Goal: Obtain resource: Download file/media

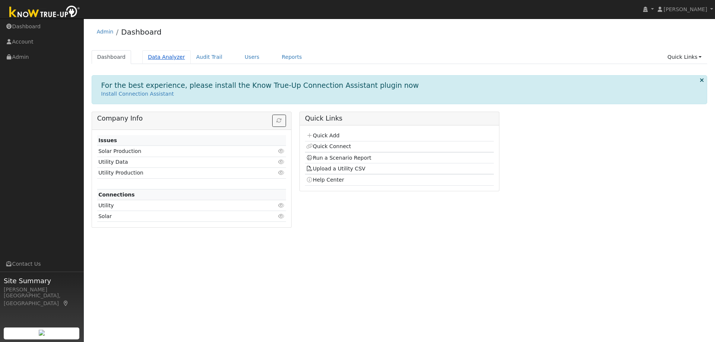
click at [159, 58] on link "Data Analyzer" at bounding box center [166, 57] width 48 height 14
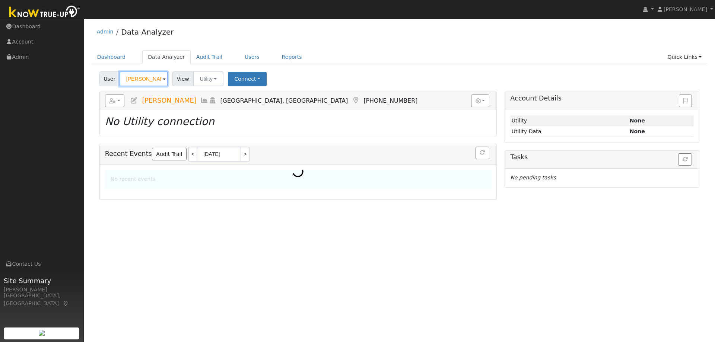
click at [147, 82] on input "[PERSON_NAME]" at bounding box center [144, 78] width 48 height 15
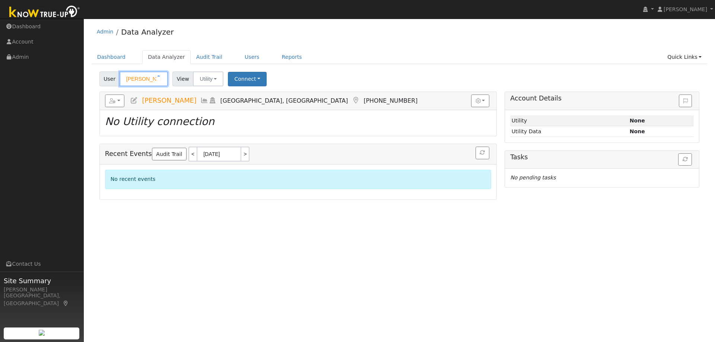
click at [147, 82] on input "[PERSON_NAME]" at bounding box center [144, 78] width 48 height 15
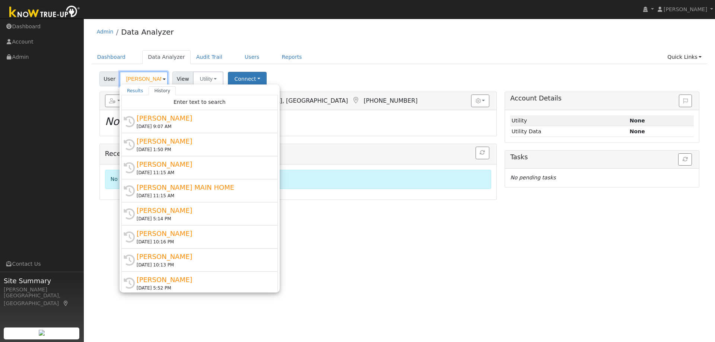
click at [147, 82] on input "[PERSON_NAME]" at bounding box center [144, 78] width 48 height 15
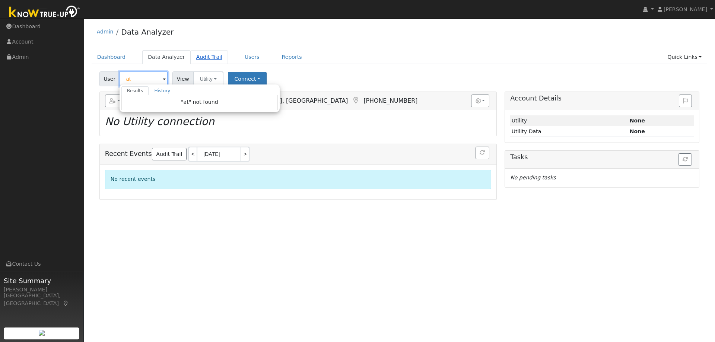
type input "a"
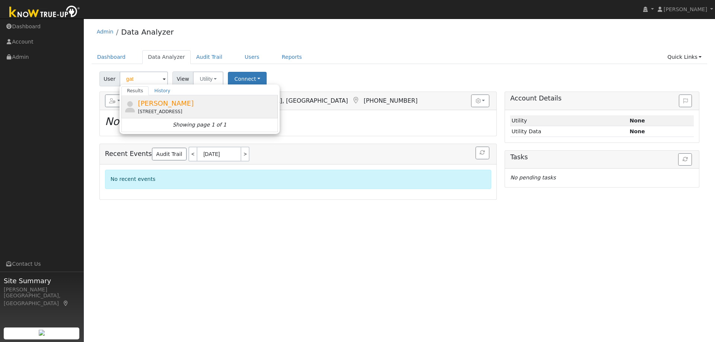
click at [180, 109] on div "[STREET_ADDRESS]" at bounding box center [207, 111] width 138 height 7
type input "[PERSON_NAME]"
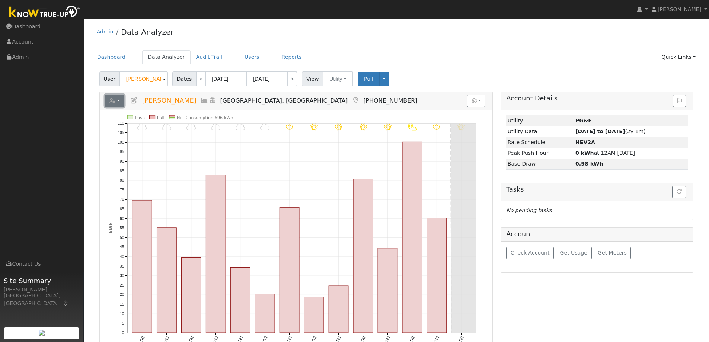
click at [111, 102] on icon "button" at bounding box center [112, 100] width 7 height 5
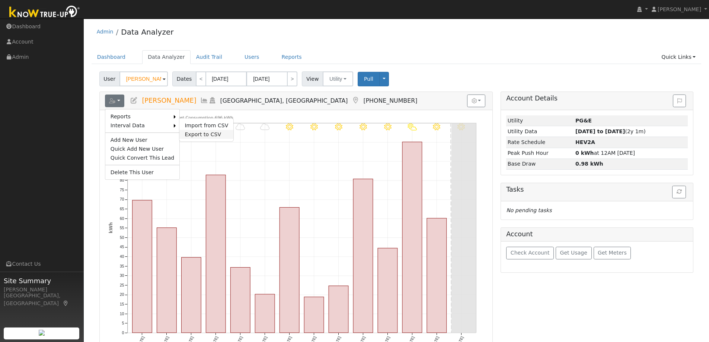
click at [204, 131] on link "Export to CSV" at bounding box center [206, 134] width 54 height 9
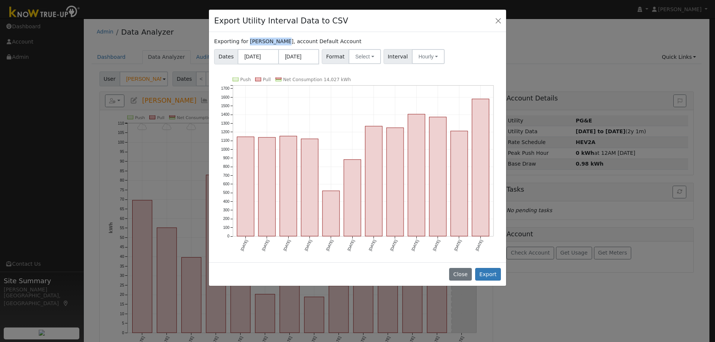
drag, startPoint x: 276, startPoint y: 41, endPoint x: 245, endPoint y: 43, distance: 30.2
click at [245, 43] on label "Exporting for [PERSON_NAME], account Default Account" at bounding box center [287, 42] width 147 height 8
copy label "[PERSON_NAME]"
click at [362, 55] on button "Select" at bounding box center [365, 56] width 32 height 15
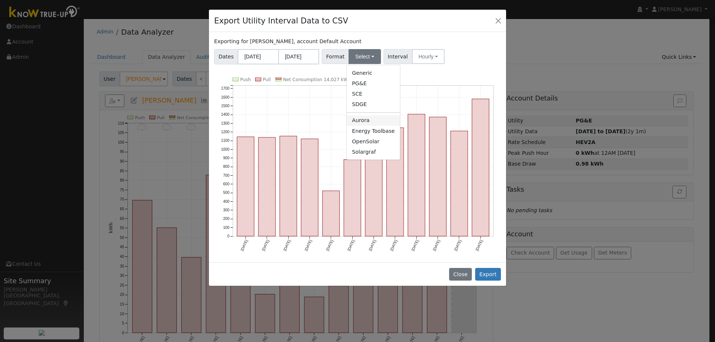
click at [370, 118] on link "Aurora" at bounding box center [373, 120] width 53 height 10
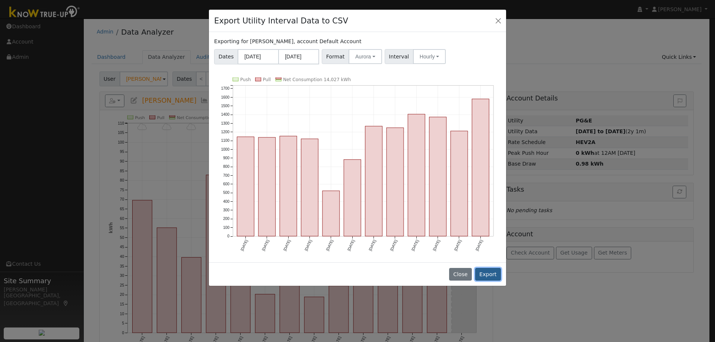
click at [495, 272] on button "Export" at bounding box center [488, 274] width 26 height 13
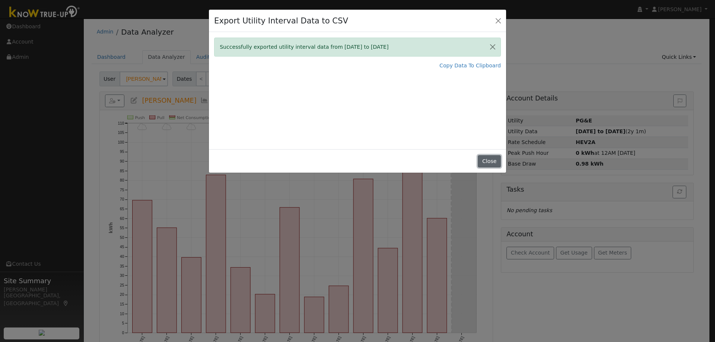
click at [498, 164] on button "Close" at bounding box center [489, 161] width 23 height 13
